Goal: Task Accomplishment & Management: Manage account settings

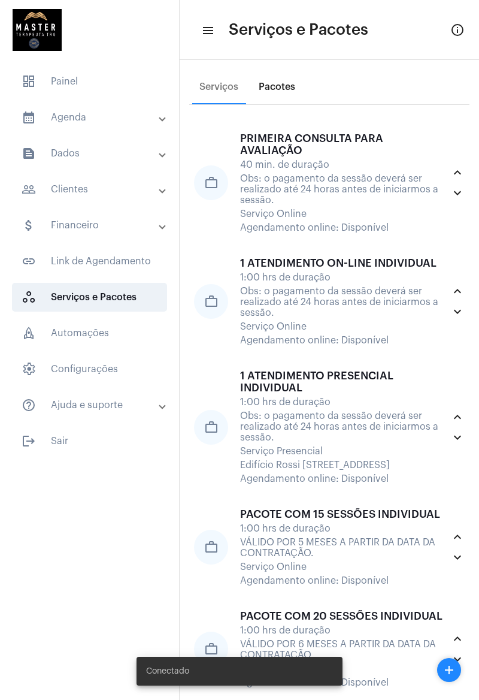
click at [282, 83] on div "Pacotes" at bounding box center [277, 87] width 37 height 11
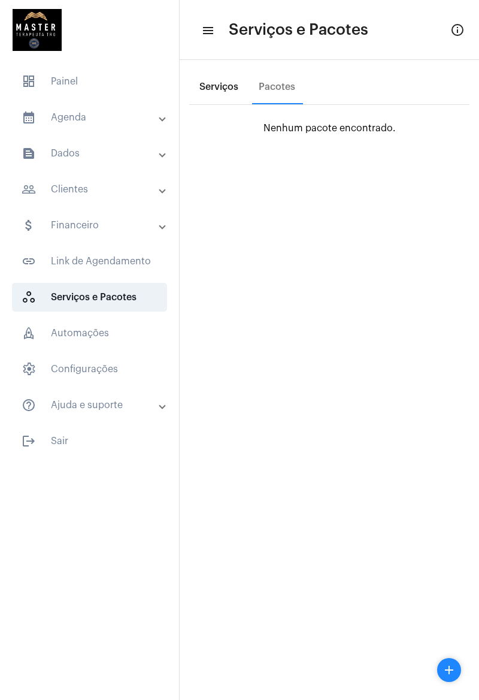
click at [207, 93] on div "Serviços" at bounding box center [218, 87] width 53 height 29
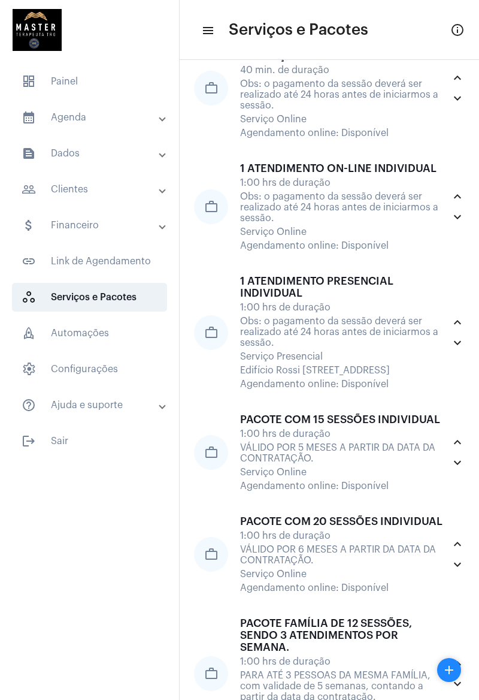
scroll to position [96, 0]
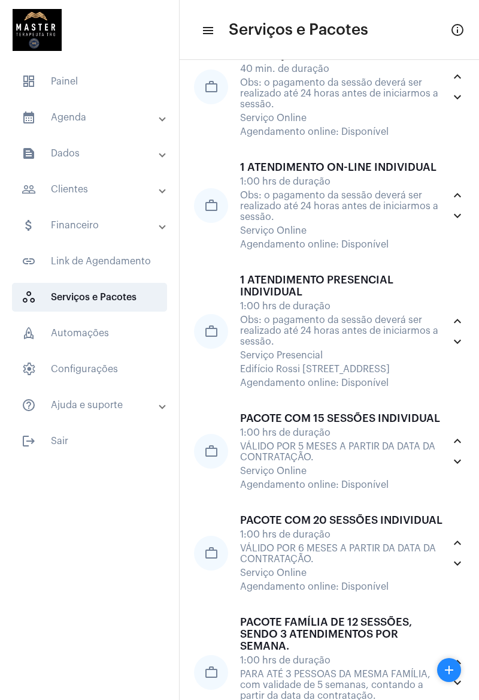
click at [355, 123] on div "Serviço Online" at bounding box center [342, 118] width 204 height 11
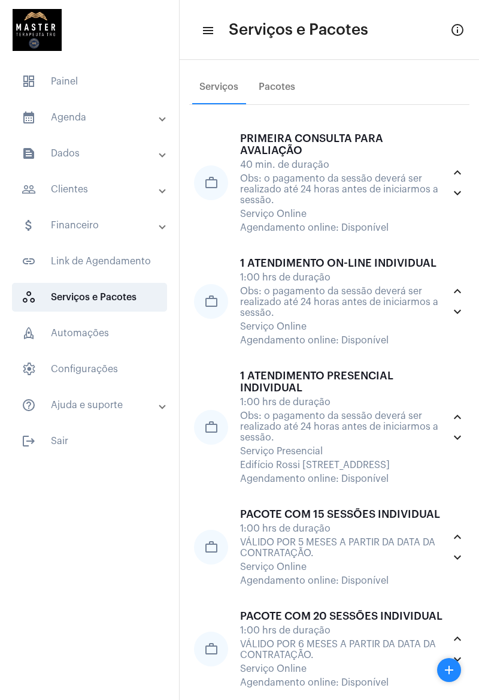
click at [363, 194] on div "Obs: o pagamento da sessão deverá ser realizado até 24 horas antes de iniciarmo…" at bounding box center [342, 189] width 204 height 32
click at [350, 318] on div "Obs: o pagamento da sessão deverá ser realizado até 24 horas antes de iniciarmo…" at bounding box center [342, 302] width 204 height 32
click at [340, 408] on div "1:00 hrs de duração" at bounding box center [342, 402] width 204 height 11
click at [316, 586] on div "PACOTE COM 15 SESSÕES INDIVIDUAL 1:00 hrs de duração VÁLIDO POR 5 MESES A PARTI…" at bounding box center [342, 547] width 204 height 78
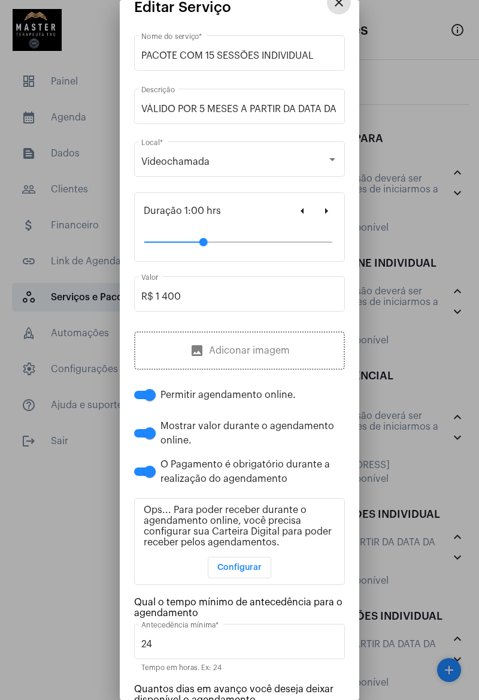
scroll to position [1, 0]
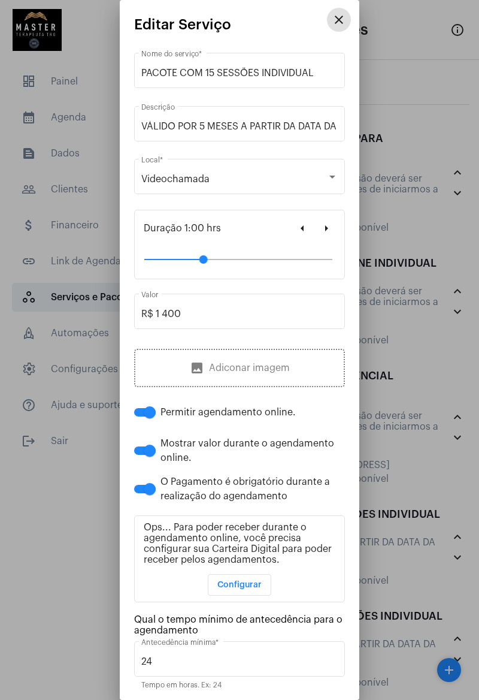
click at [206, 124] on input "VÁLIDO POR 5 MESES A PARTIR DA DATA DA CONTRATAÇÃO." at bounding box center [239, 126] width 197 height 11
type input "VÁLIDO POR 4 MESES A PARTIR DA DATA DA CONTRATAÇÃO."
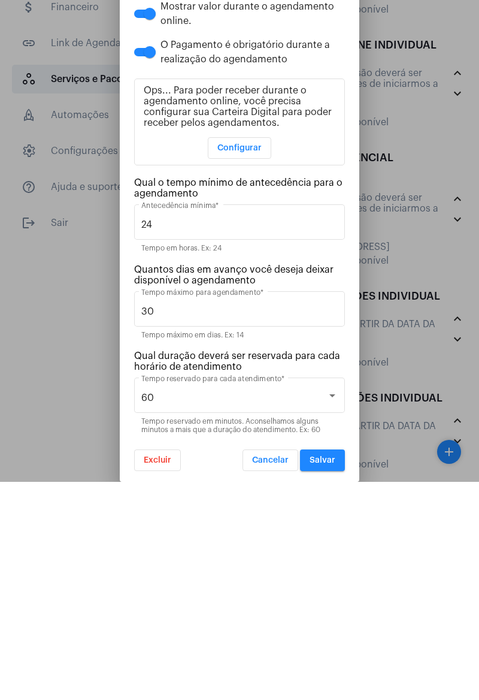
scroll to position [163, 0]
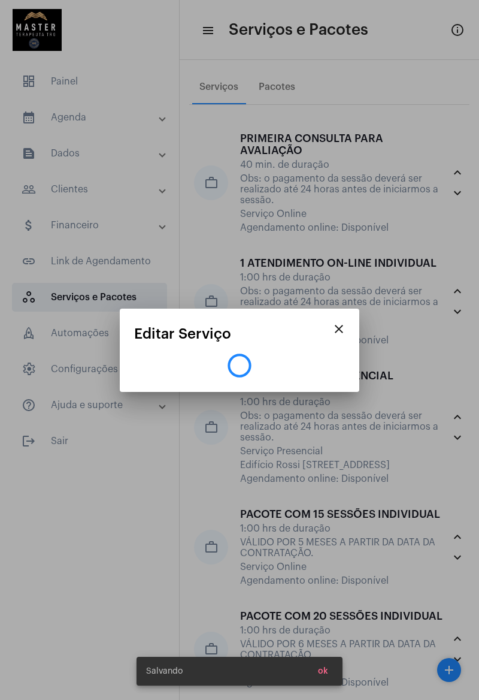
scroll to position [0, 0]
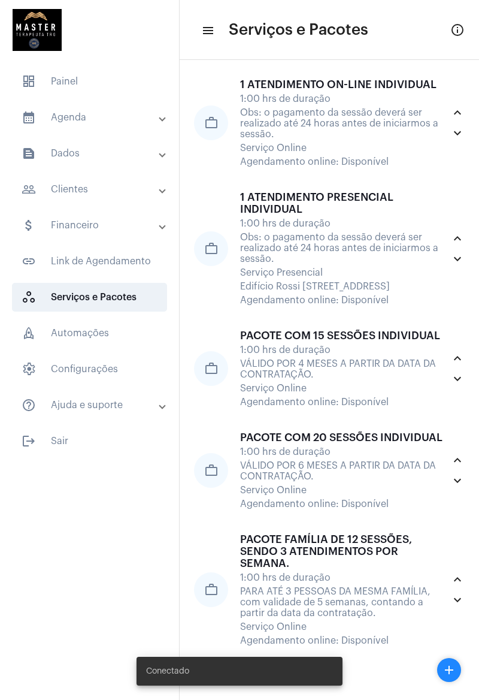
scroll to position [304, 0]
click at [363, 586] on div "PARA ATÉ 3 PESSOAS DA MESMA FAMÍLIA, com validade de 5 semanas, contando a part…" at bounding box center [342, 602] width 204 height 32
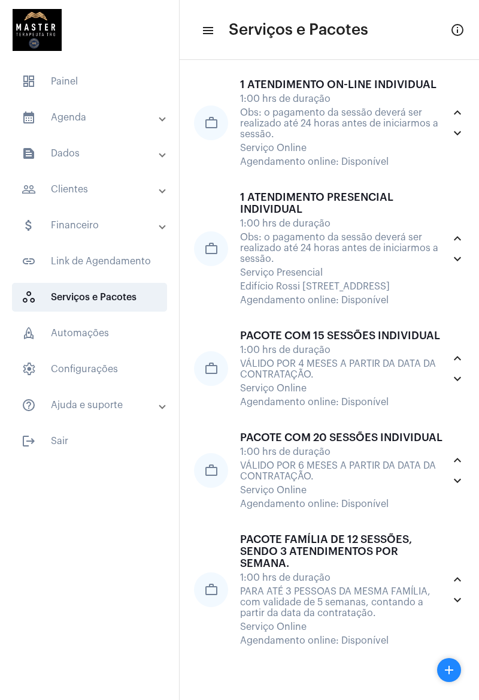
scroll to position [304, 0]
click at [390, 460] on div "VÁLIDO POR 6 MESES A PARTIR DA DATA DA CONTRATAÇÃO." at bounding box center [342, 471] width 204 height 22
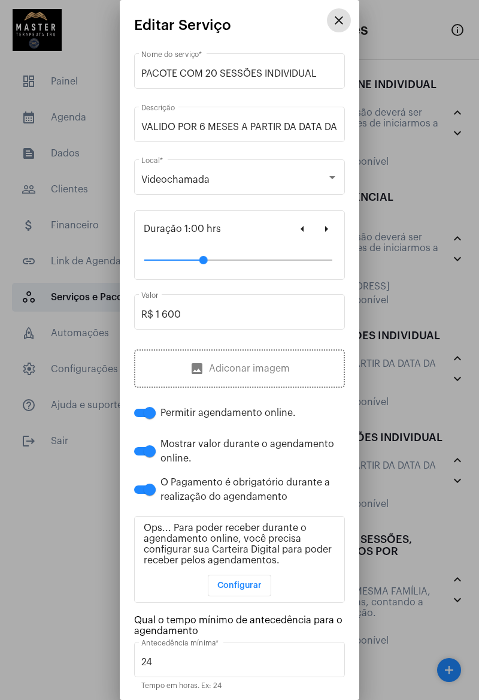
click at [171, 315] on input "R$ 1 600" at bounding box center [239, 314] width 197 height 11
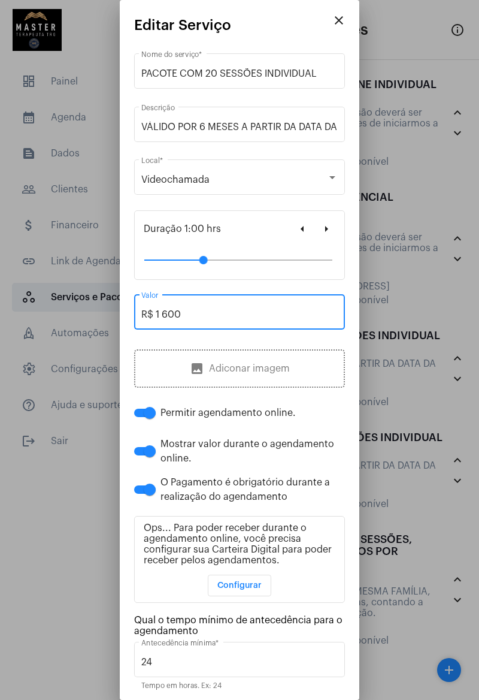
click at [165, 316] on input "R$ 1 600" at bounding box center [239, 314] width 197 height 11
type input "R$ 1 700"
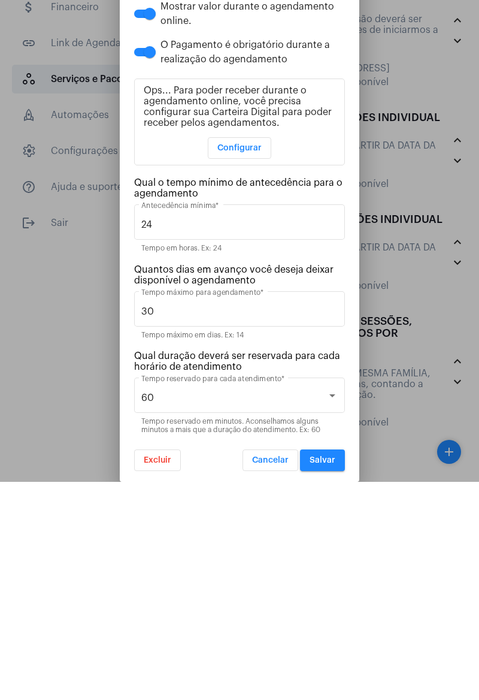
scroll to position [163, 0]
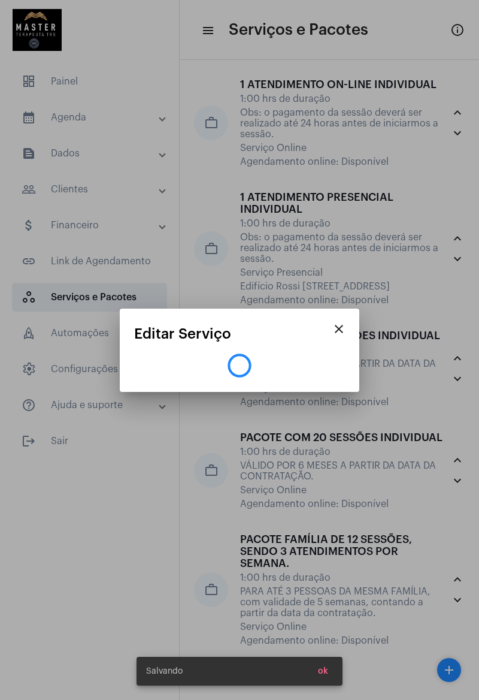
scroll to position [0, 0]
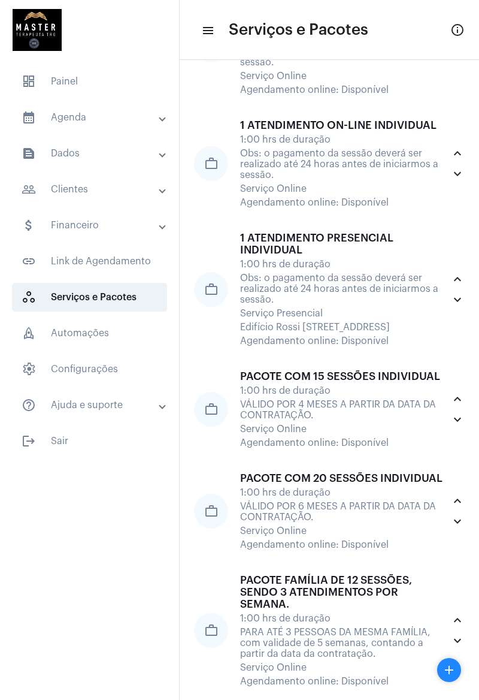
scroll to position [138, 0]
click at [387, 420] on div "VÁLIDO POR 4 MESES A PARTIR DA DATA DA CONTRATAÇÃO." at bounding box center [342, 410] width 204 height 22
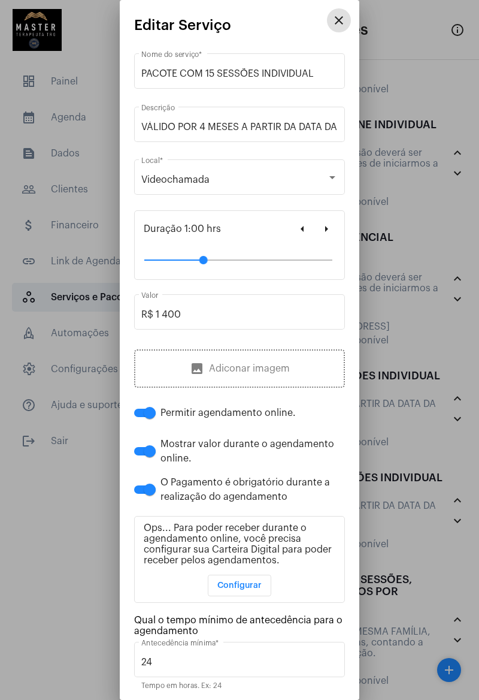
click at [418, 500] on div at bounding box center [239, 350] width 479 height 700
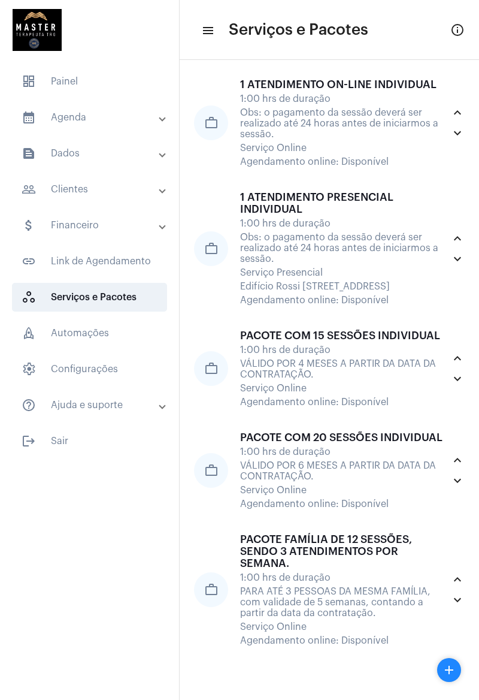
scroll to position [304, 0]
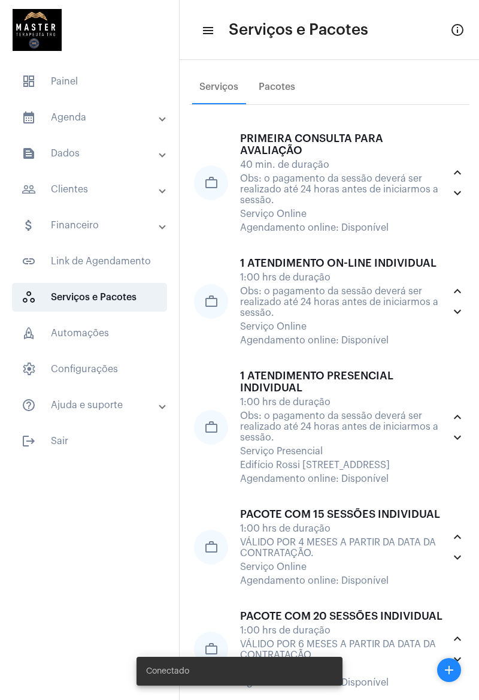
click at [141, 260] on span "link_outlined Link de Agendamento" at bounding box center [89, 261] width 155 height 29
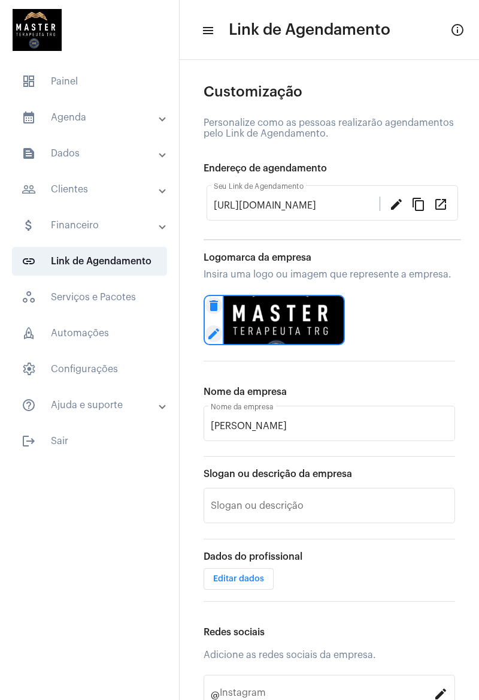
click at [446, 211] on mat-icon "open_in_new" at bounding box center [441, 204] width 14 height 14
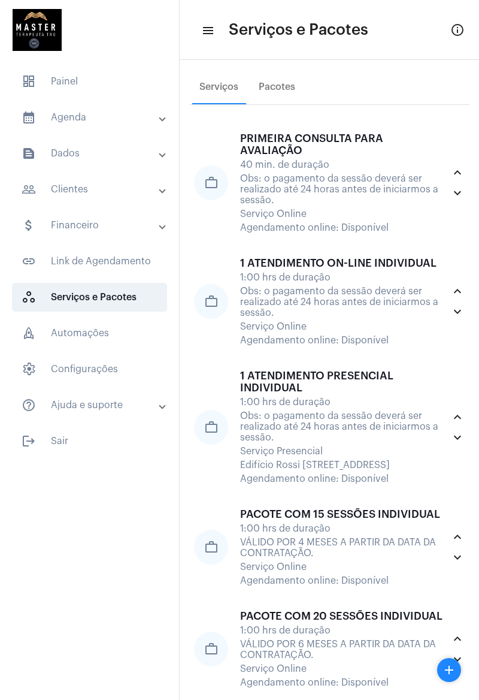
click at [204, 32] on mat-icon "menu" at bounding box center [207, 30] width 12 height 14
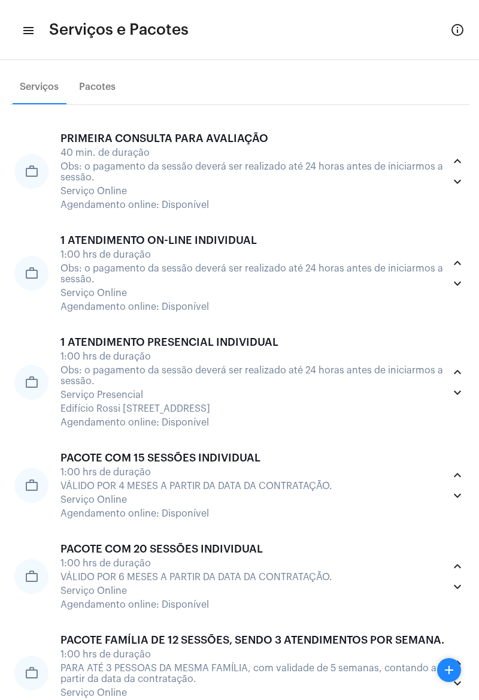
click at [23, 32] on mat-icon "menu" at bounding box center [28, 30] width 12 height 14
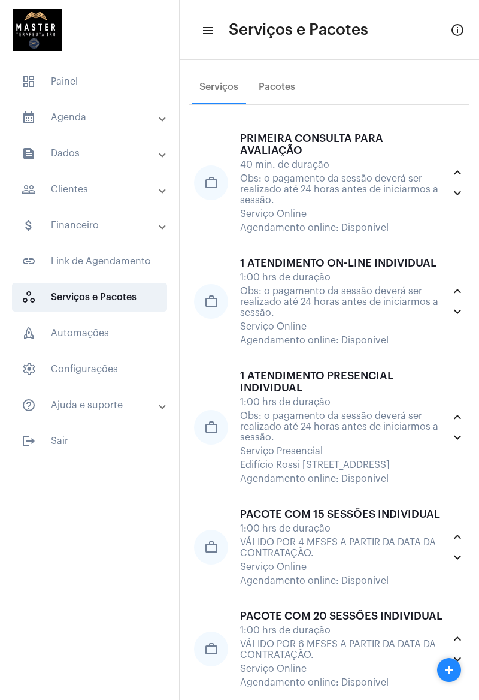
click at [100, 80] on span "dashboard Painel" at bounding box center [89, 81] width 155 height 29
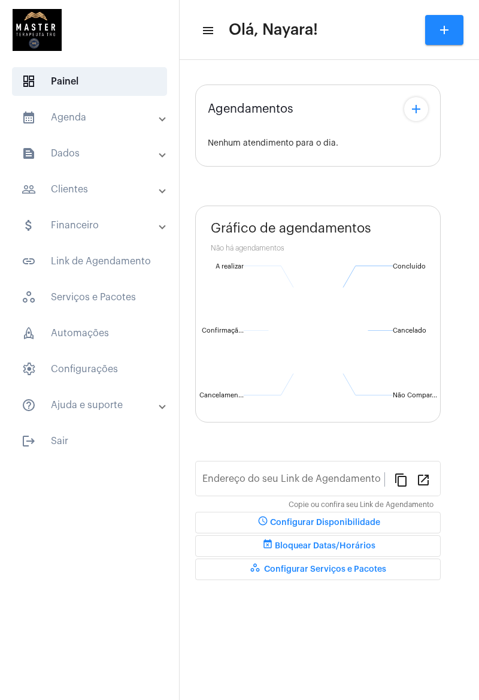
type input "[URL][DOMAIN_NAME]"
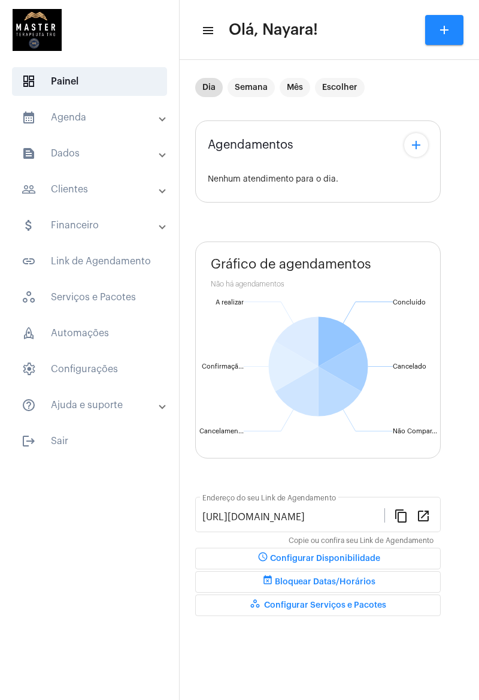
click at [123, 369] on span "settings Configurações" at bounding box center [89, 369] width 155 height 29
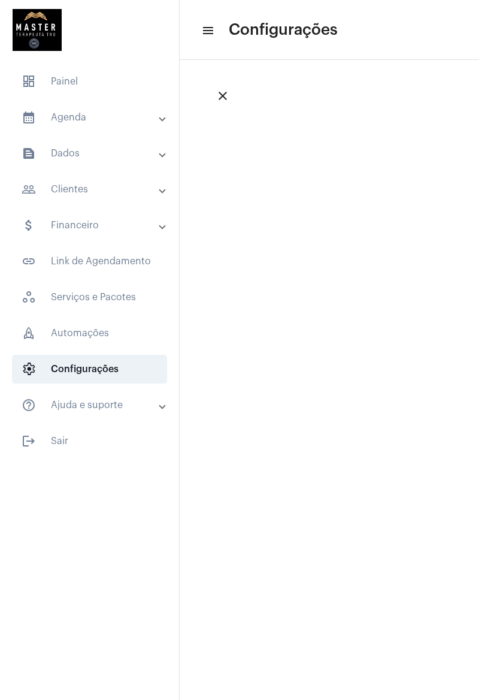
click at [212, 28] on mat-icon "menu" at bounding box center [207, 30] width 12 height 14
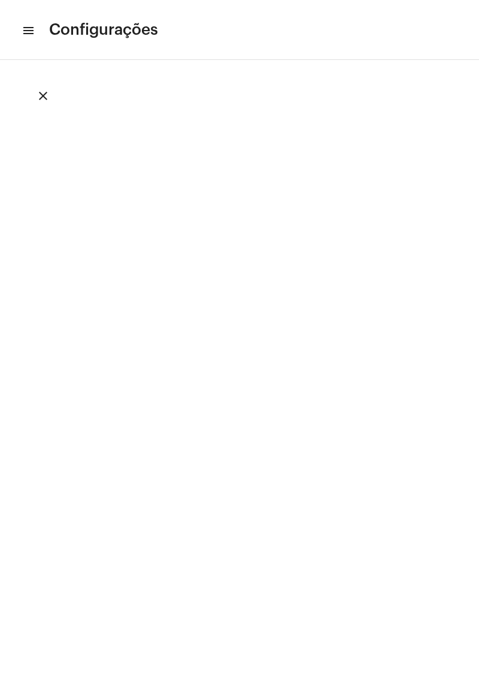
click at [27, 34] on mat-icon "menu" at bounding box center [28, 30] width 12 height 14
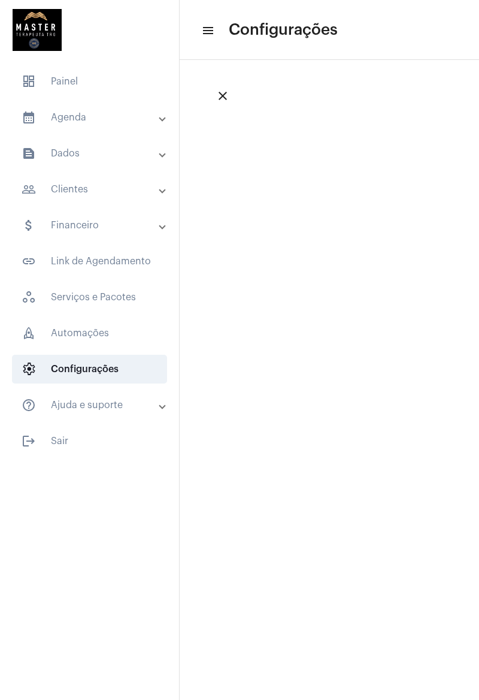
click at [110, 118] on mat-panel-title "calendar_month_outlined Agenda" at bounding box center [91, 117] width 138 height 14
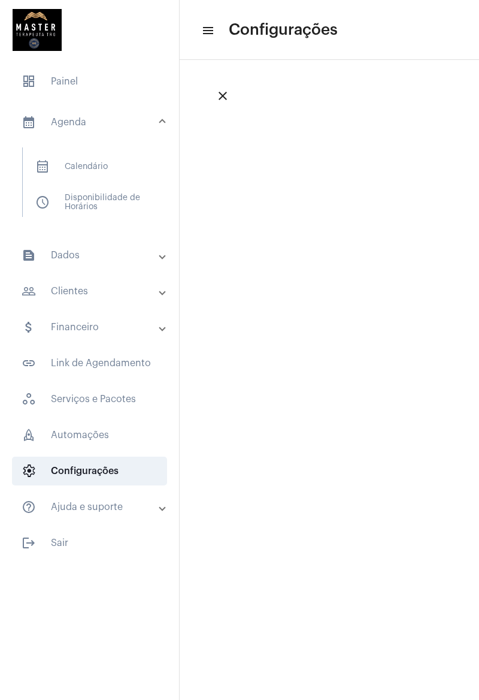
click at [90, 81] on span "dashboard Painel" at bounding box center [89, 81] width 155 height 29
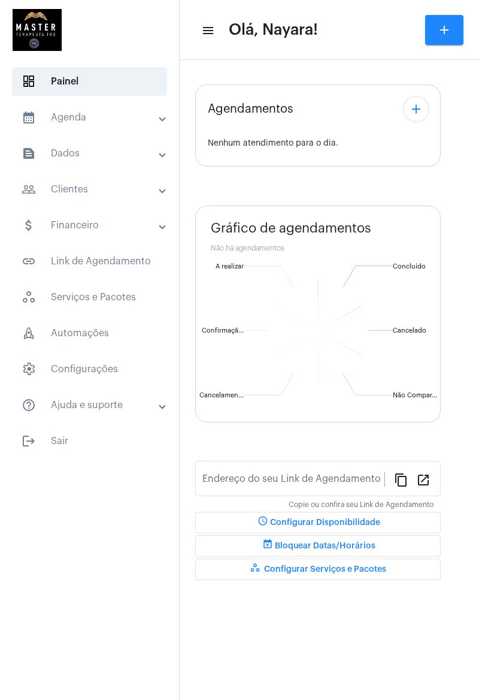
type input "[URL][DOMAIN_NAME]"
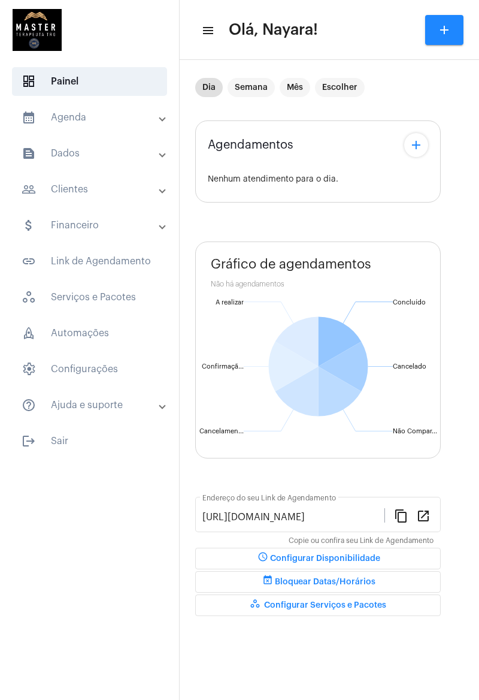
click at [95, 144] on mat-expansion-panel-header "text_snippet_outlined Dados" at bounding box center [93, 153] width 172 height 29
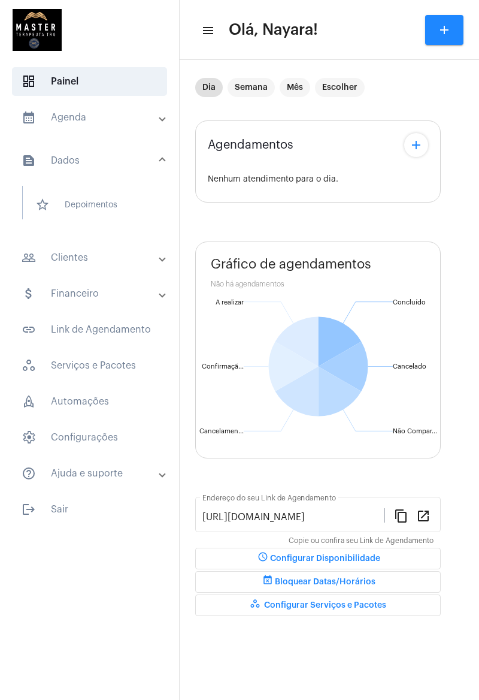
click at [112, 82] on span "dashboard Painel" at bounding box center [89, 81] width 155 height 29
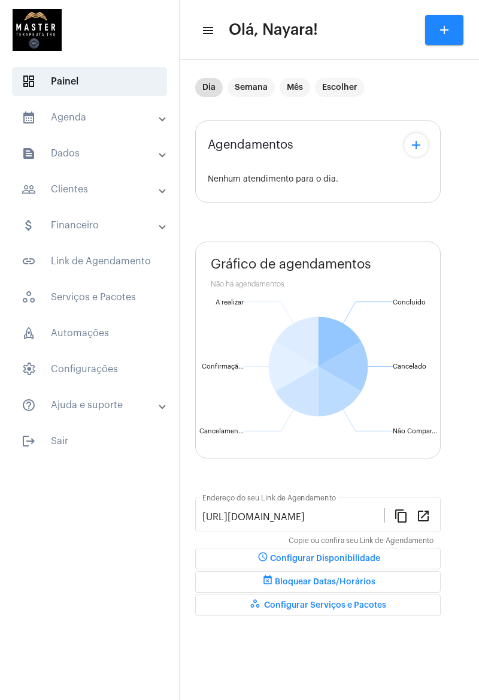
click at [212, 31] on mat-icon "menu" at bounding box center [207, 30] width 12 height 14
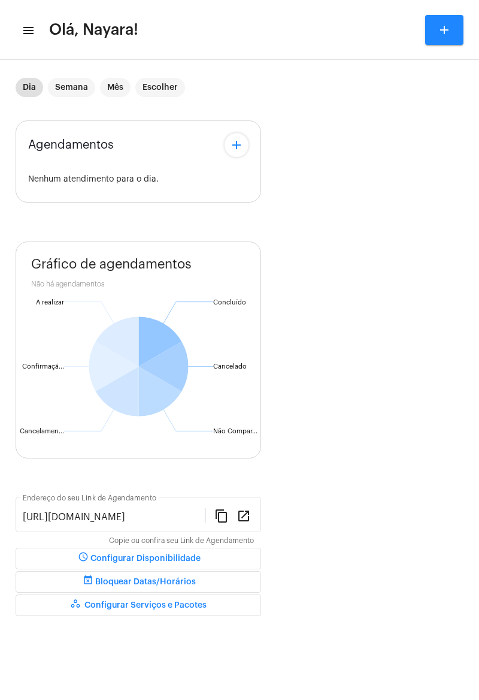
click at [30, 29] on mat-icon "menu" at bounding box center [28, 30] width 12 height 14
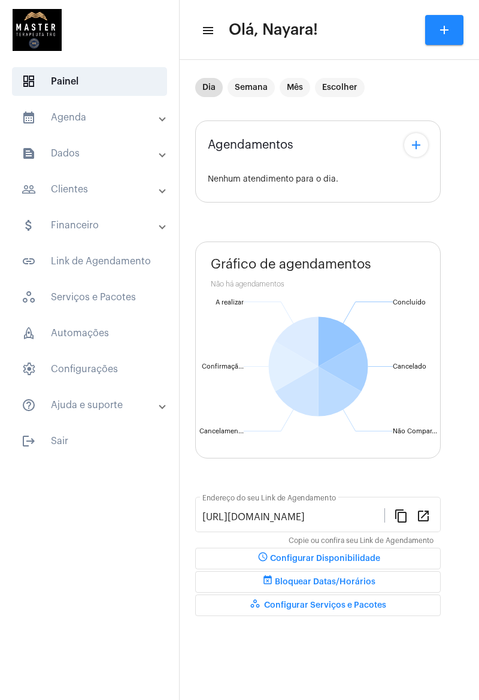
click at [126, 367] on span "settings Configurações" at bounding box center [89, 369] width 155 height 29
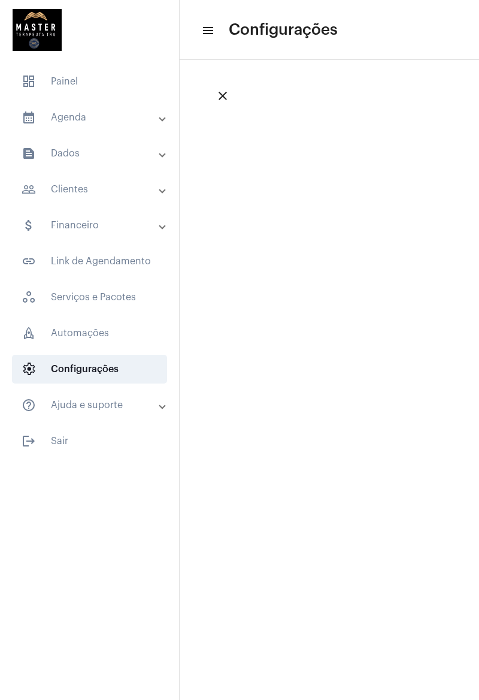
click at [225, 98] on mat-icon "close" at bounding box center [223, 96] width 14 height 14
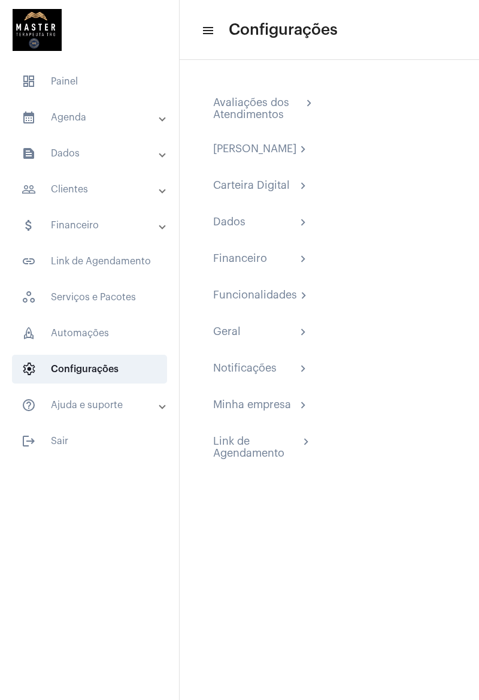
click at [259, 454] on div "Link de Agendamento" at bounding box center [256, 447] width 86 height 24
